Goal: Task Accomplishment & Management: Manage account settings

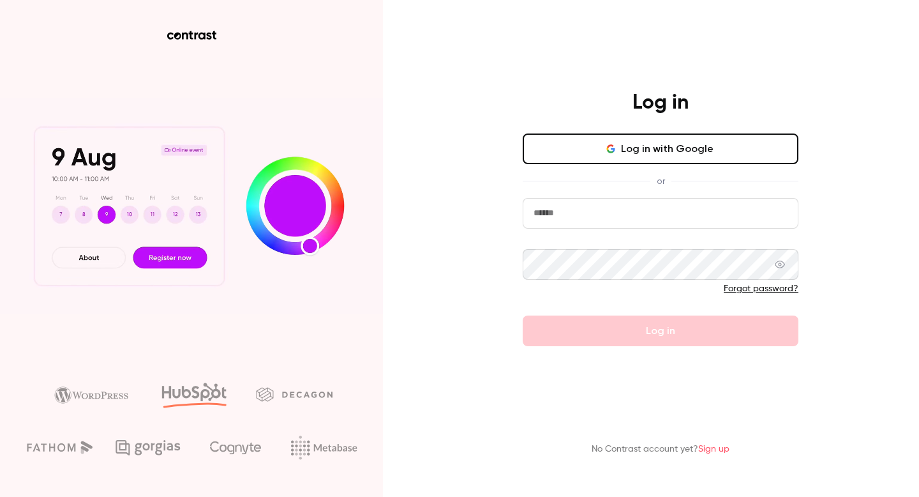
click at [614, 201] on input "email" at bounding box center [661, 213] width 276 height 31
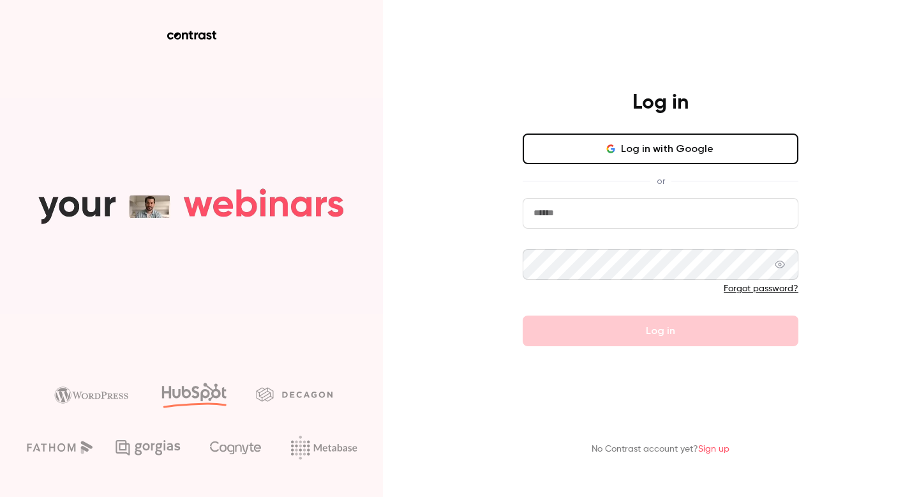
click at [594, 211] on input "email" at bounding box center [661, 213] width 276 height 31
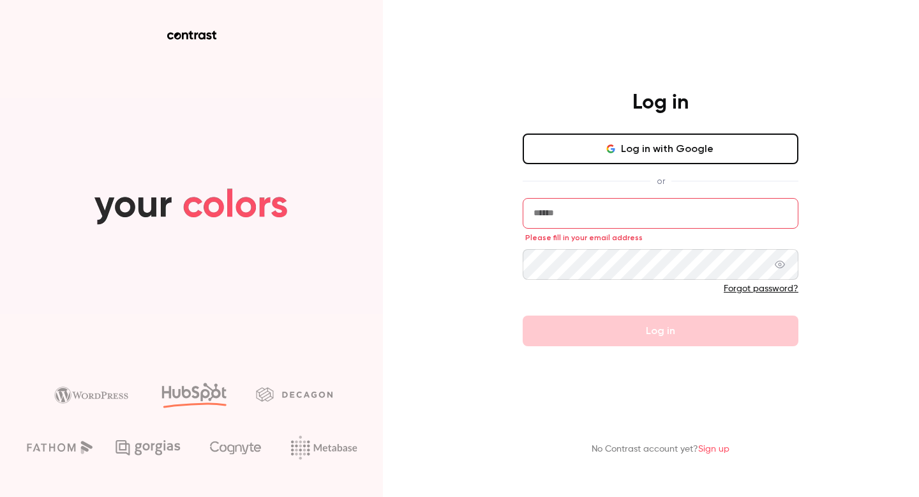
click at [547, 223] on input "email" at bounding box center [661, 213] width 276 height 31
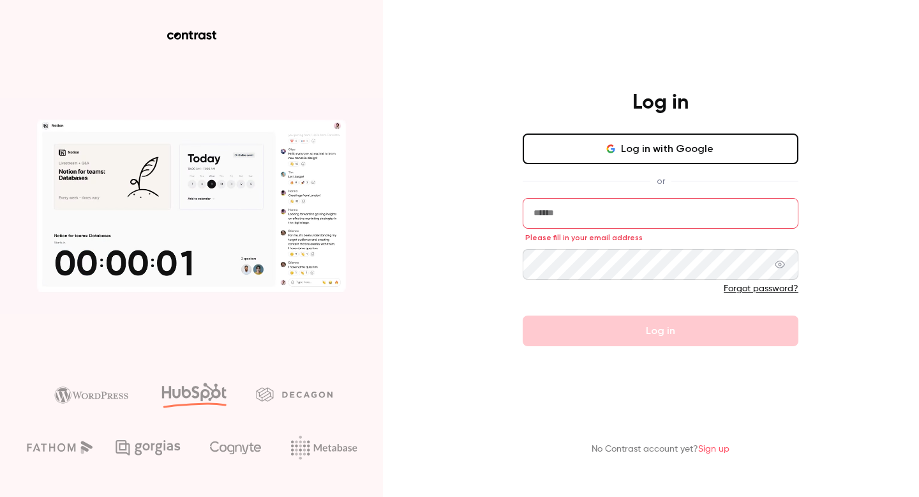
click at [559, 220] on input "email" at bounding box center [661, 213] width 276 height 31
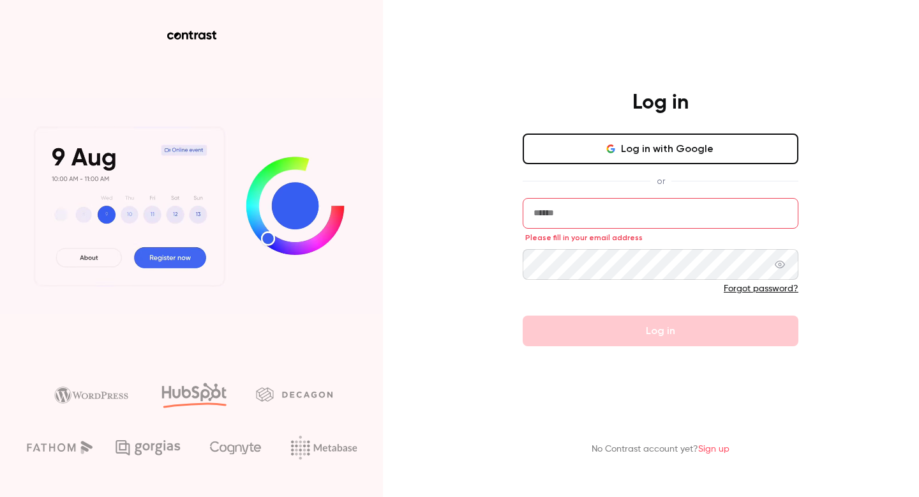
click at [559, 220] on input "email" at bounding box center [661, 213] width 276 height 31
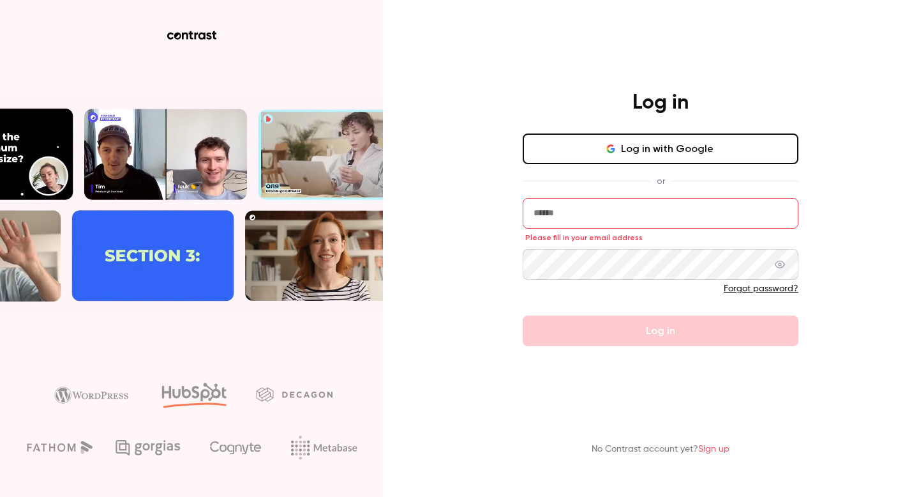
click at [453, 139] on div "Log in Log in with Google or Please fill in your email address Forgot password?…" at bounding box center [459, 248] width 919 height 497
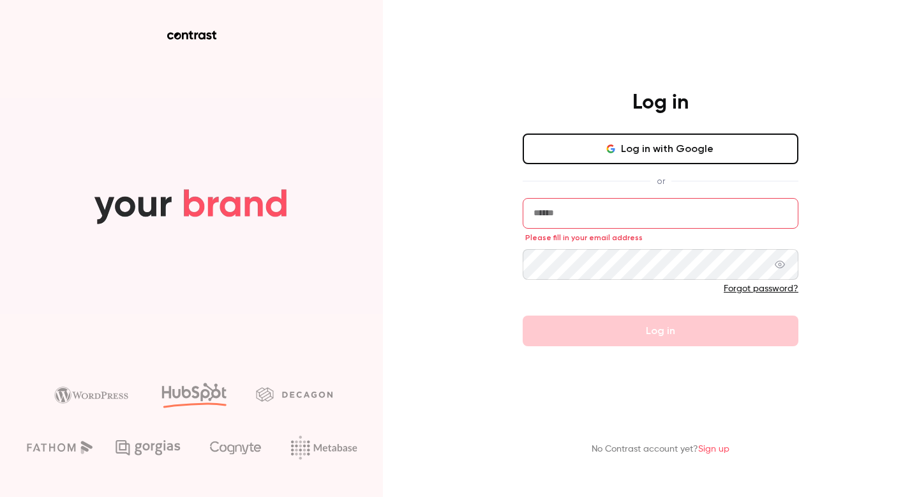
click at [547, 210] on input "email" at bounding box center [661, 213] width 276 height 31
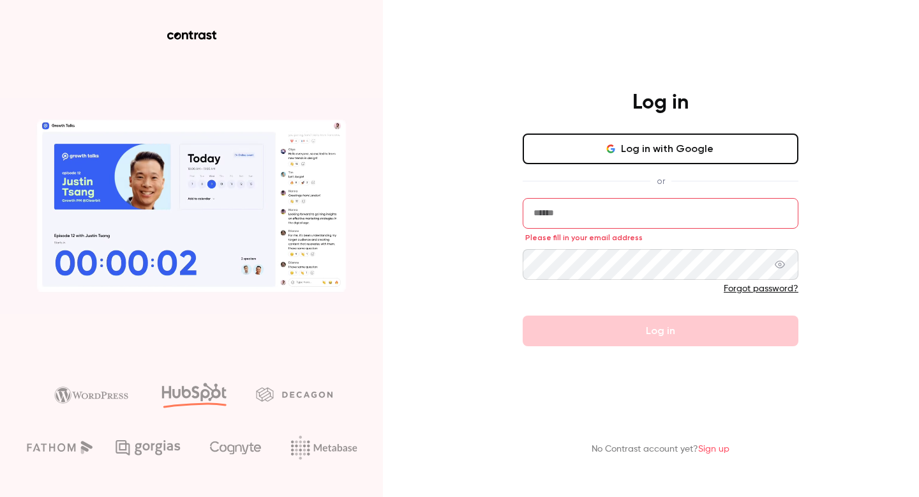
paste input "**********"
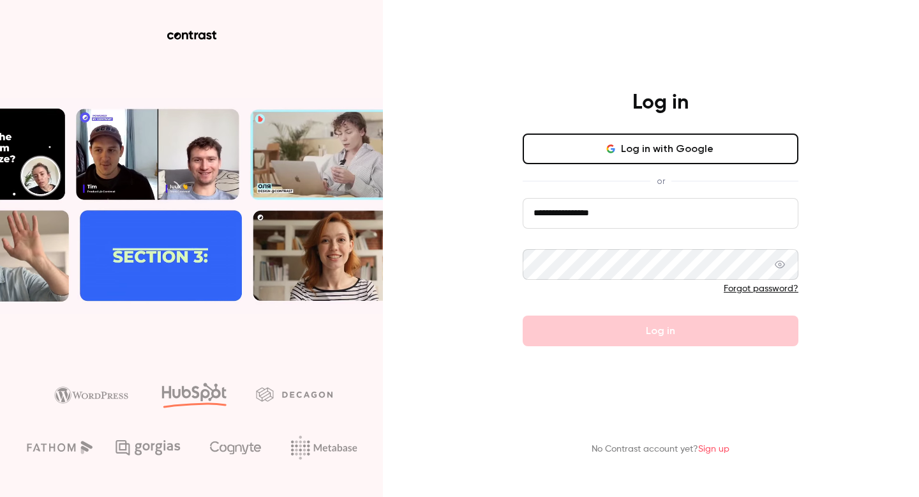
type input "**********"
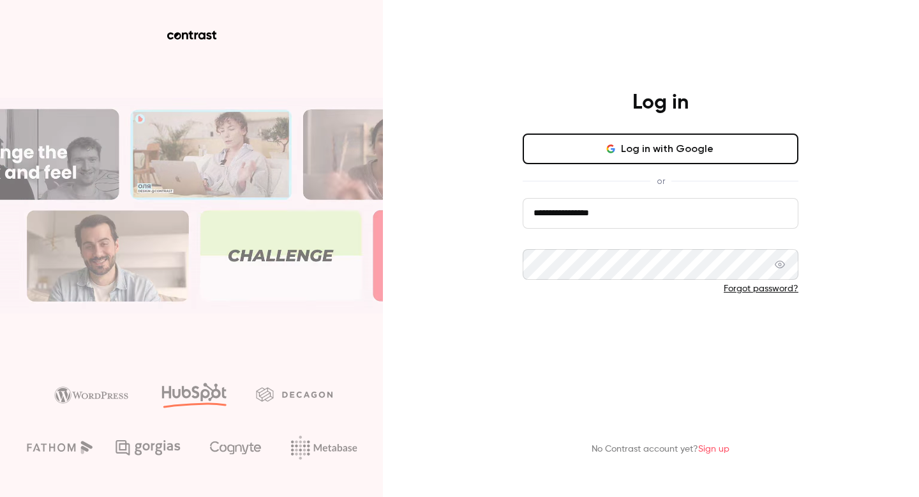
click at [602, 331] on button "Log in" at bounding box center [661, 330] width 276 height 31
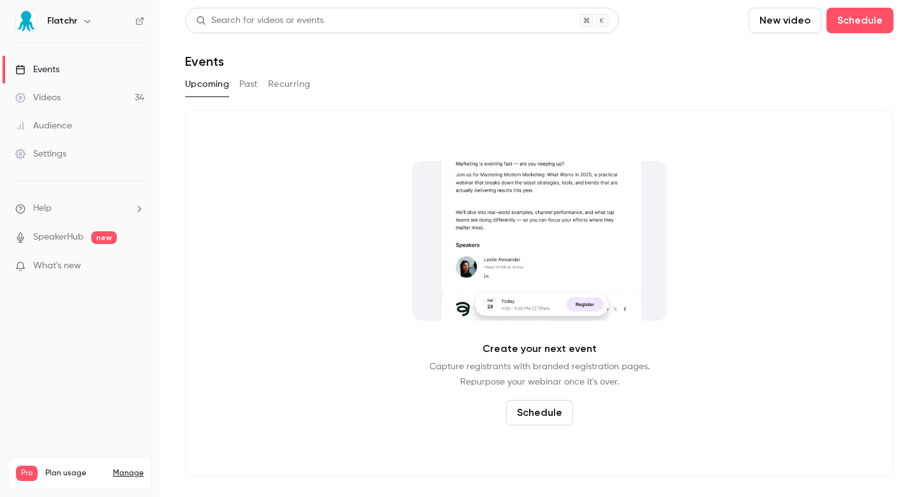
click at [99, 211] on li "Help" at bounding box center [79, 208] width 129 height 13
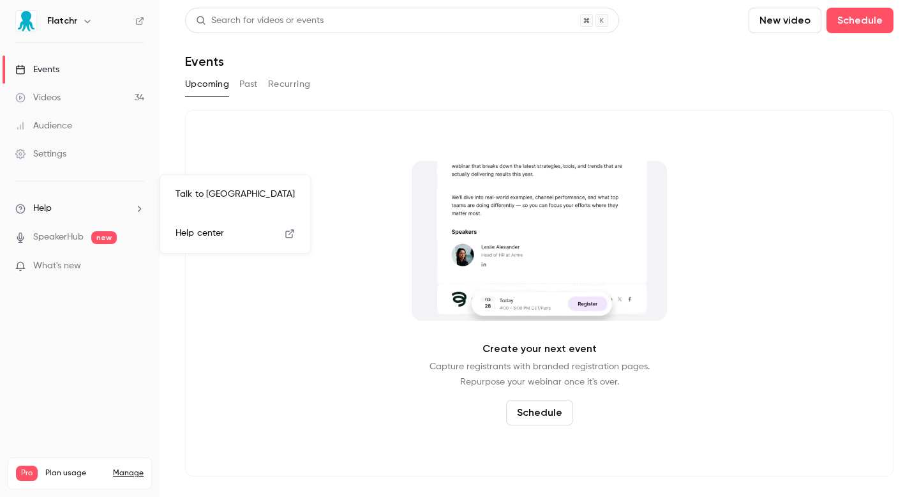
click at [297, 349] on div at bounding box center [459, 248] width 919 height 497
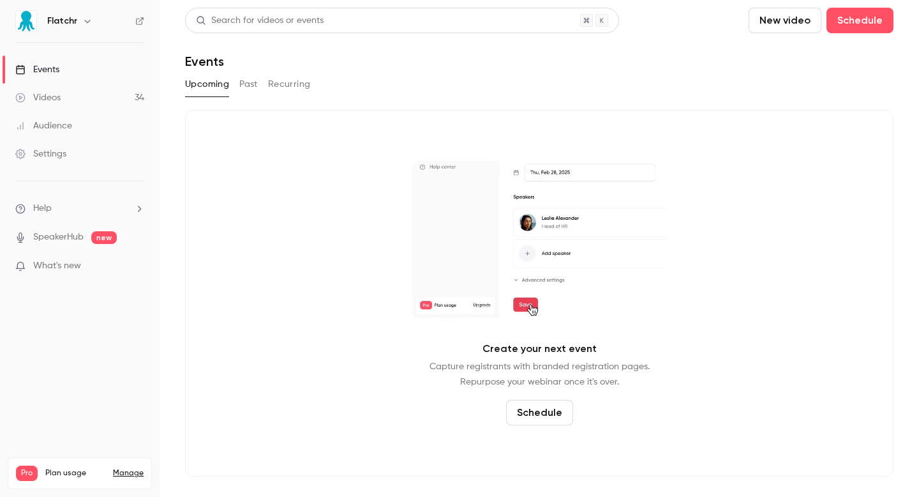
click at [89, 263] on p "What's new" at bounding box center [69, 265] width 109 height 13
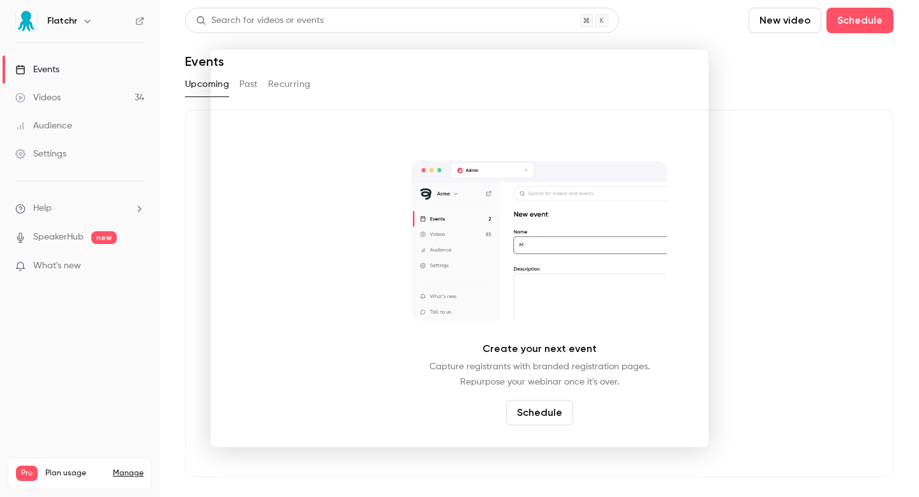
click at [170, 162] on div at bounding box center [459, 248] width 919 height 497
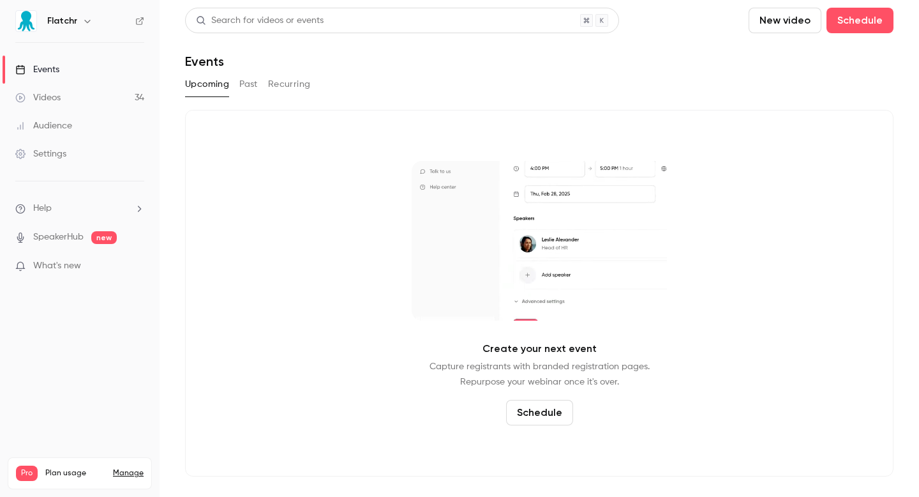
click at [70, 165] on link "Settings" at bounding box center [80, 154] width 160 height 28
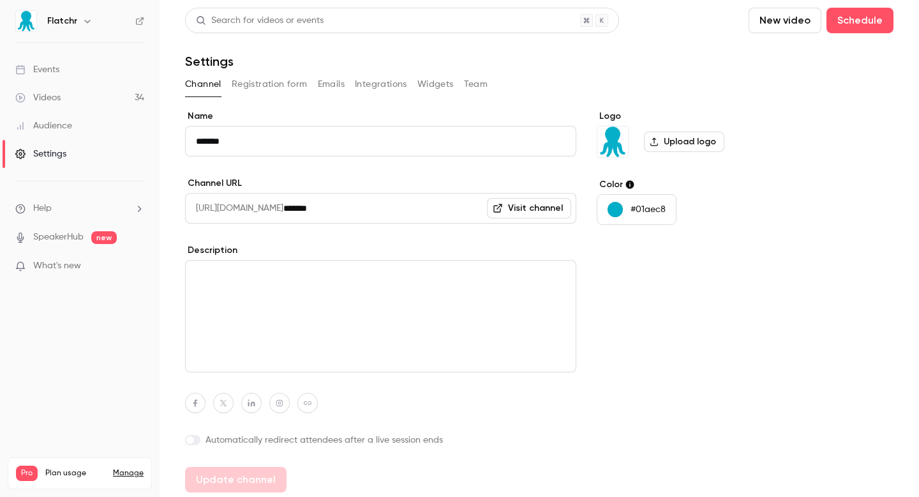
click at [84, 125] on link "Audience" at bounding box center [80, 126] width 160 height 28
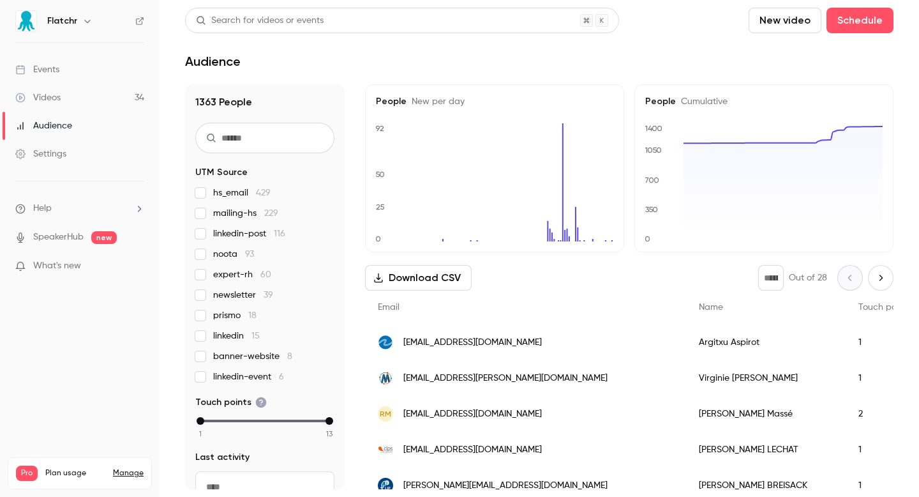
click at [63, 80] on link "Events" at bounding box center [80, 70] width 160 height 28
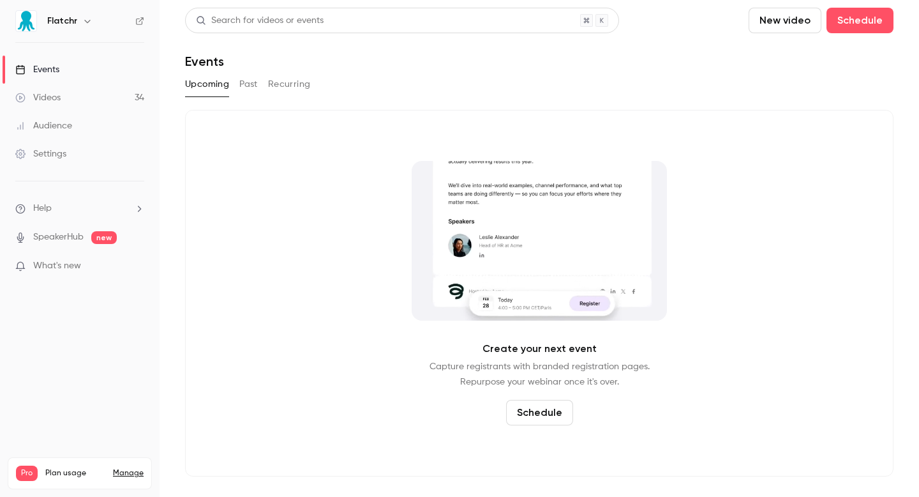
click at [71, 105] on link "Videos 34" at bounding box center [80, 98] width 160 height 28
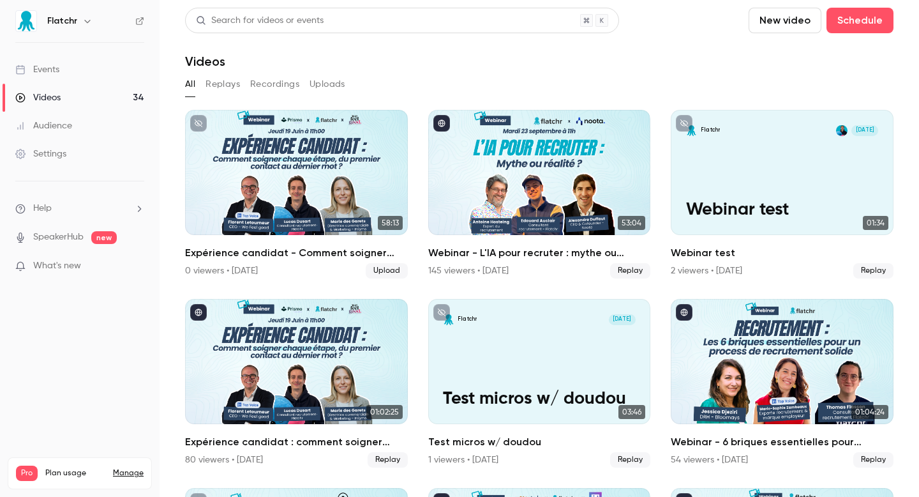
click at [70, 9] on nav "Flatchr Events Videos 34 Audience Settings Help SpeakerHub new What's new Pro P…" at bounding box center [80, 248] width 160 height 497
click at [71, 11] on div "Flatchr" at bounding box center [79, 21] width 129 height 22
click at [80, 20] on button "button" at bounding box center [87, 20] width 15 height 15
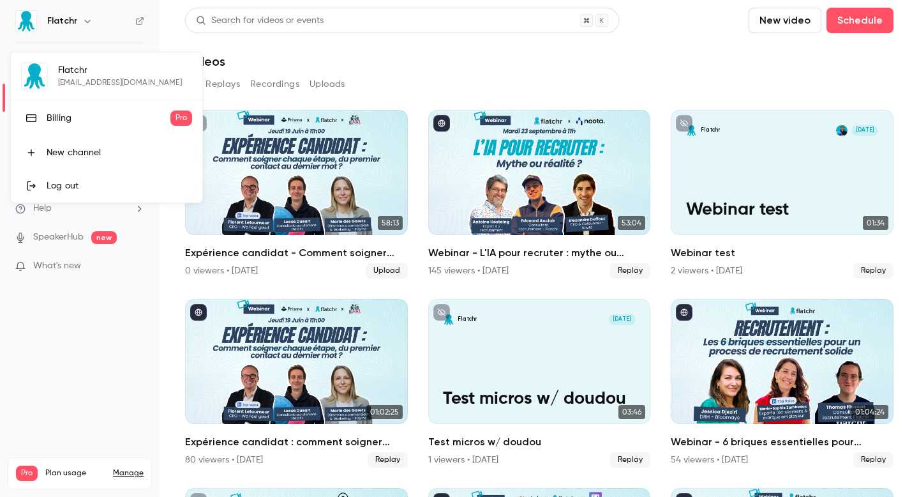
click at [91, 125] on link "Billing Pro" at bounding box center [107, 118] width 192 height 36
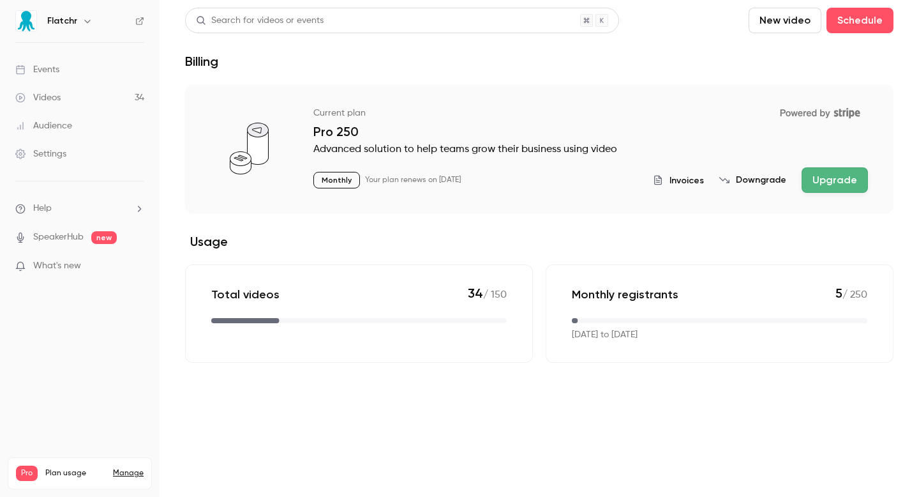
drag, startPoint x: 393, startPoint y: 185, endPoint x: 546, endPoint y: 185, distance: 152.6
click at [546, 185] on div "Monthly Your plan renews on [DATE] Invoices Downgrade Upgrade" at bounding box center [591, 180] width 555 height 26
click at [676, 176] on button "Invoices" at bounding box center [678, 180] width 51 height 13
